Goal: Find specific page/section: Find specific page/section

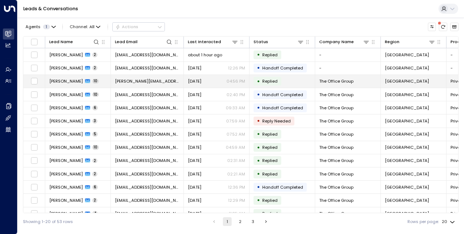
click at [74, 81] on span "[PERSON_NAME]" at bounding box center [66, 81] width 34 height 6
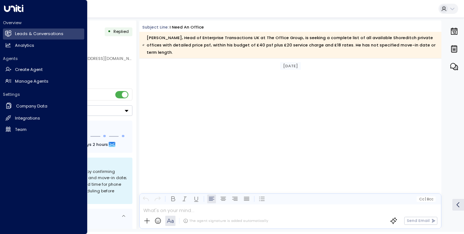
scroll to position [19585, 0]
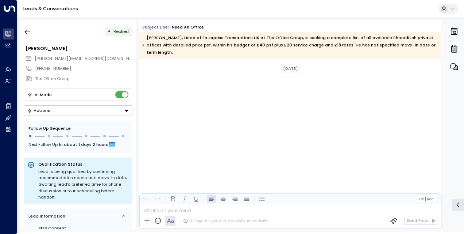
scroll to position [20310, 0]
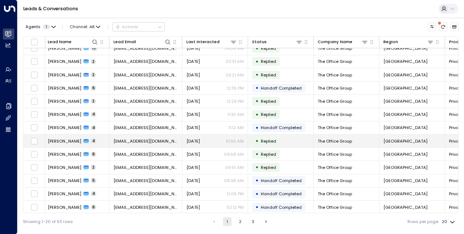
scroll to position [0, 1]
